Goal: Find specific page/section: Find specific page/section

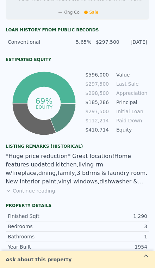
scroll to position [337, 0]
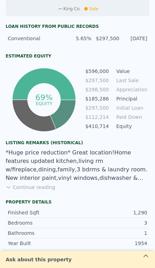
click at [28, 188] on button "Continue reading" at bounding box center [31, 187] width 50 height 7
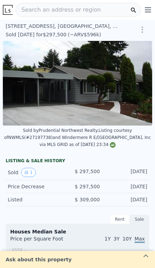
scroll to position [0, 0]
click at [70, 7] on span "Search an address or region" at bounding box center [58, 10] width 85 height 8
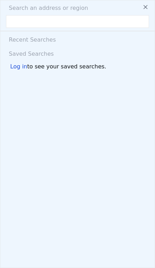
click at [46, 39] on div "Recent Searches" at bounding box center [77, 38] width 143 height 14
click at [43, 22] on input "text" at bounding box center [77, 21] width 143 height 13
click at [36, 19] on input "text" at bounding box center [77, 21] width 143 height 13
paste input "[STREET_ADDRESS]"
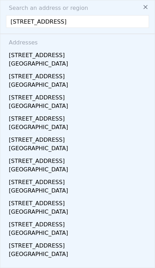
type input "[STREET_ADDRESS]"
click at [99, 62] on div "[GEOGRAPHIC_DATA]" at bounding box center [79, 65] width 141 height 10
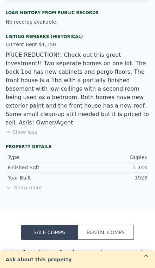
scroll to position [351, 0]
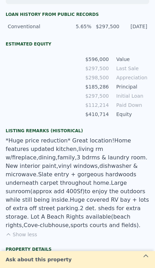
type input "$ 596,000"
type input "$ 233,117"
